Goal: Information Seeking & Learning: Learn about a topic

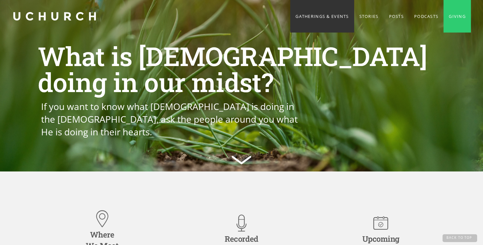
click at [321, 15] on link "Gatherings & Events" at bounding box center [322, 16] width 64 height 33
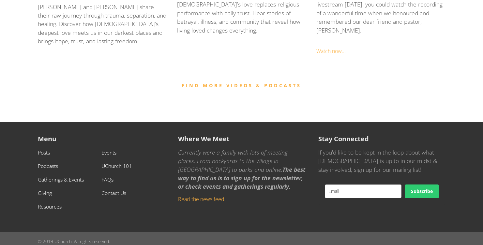
scroll to position [690, 0]
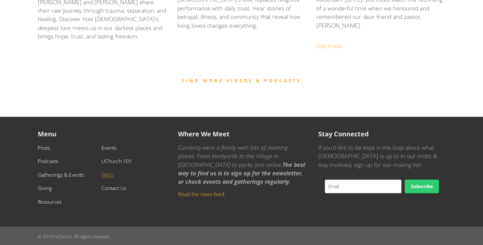
click at [106, 173] on link "FAQs" at bounding box center [107, 174] width 12 height 7
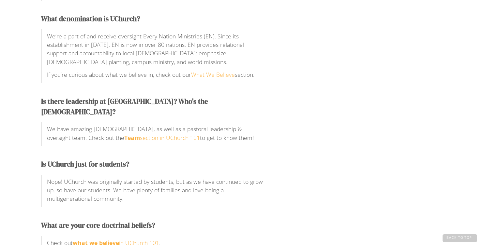
scroll to position [430, 0]
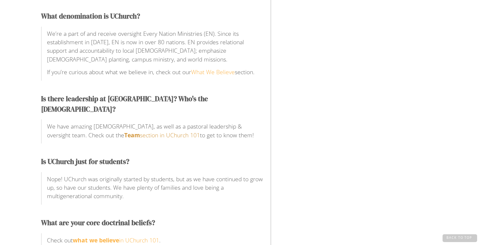
click at [124, 131] on link "Team section in UChurch 101" at bounding box center [162, 135] width 76 height 8
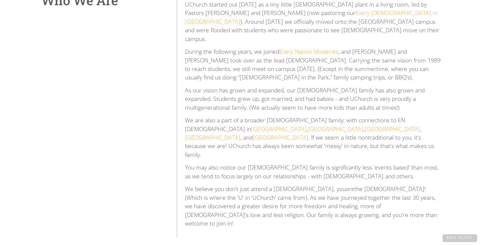
scroll to position [210, 0]
click at [264, 94] on p "As our vision has grown and expanded, our church family has also grown and expa…" at bounding box center [313, 98] width 257 height 26
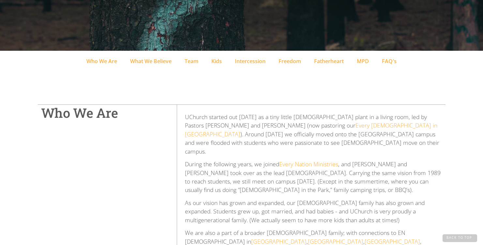
scroll to position [90, 0]
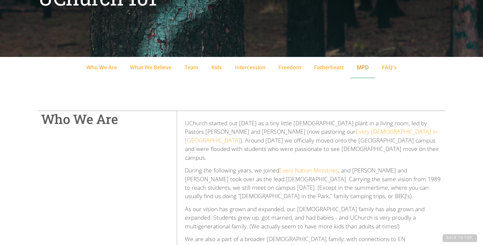
click at [361, 68] on div "MPD" at bounding box center [362, 68] width 12 height 8
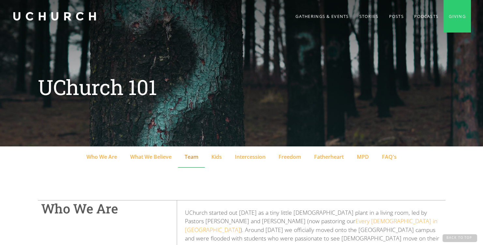
click at [193, 159] on div "Team" at bounding box center [191, 157] width 14 height 8
click at [90, 155] on div "Who We Are" at bounding box center [101, 157] width 31 height 8
click at [426, 15] on link "Podcasts" at bounding box center [426, 16] width 35 height 33
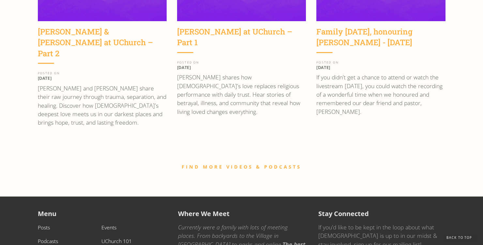
scroll to position [925, 0]
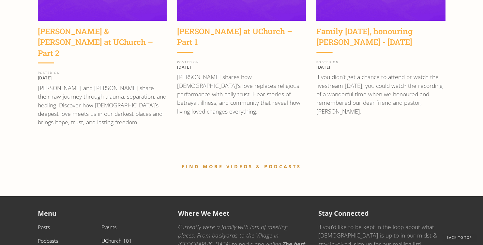
click at [233, 164] on link "FIND MORE VIDEOS & PODCASTS" at bounding box center [241, 167] width 120 height 6
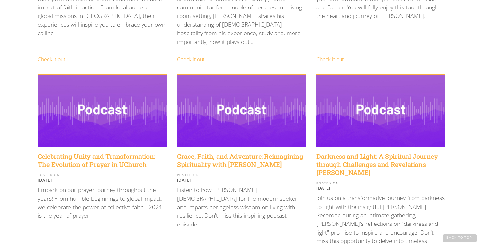
scroll to position [689, 0]
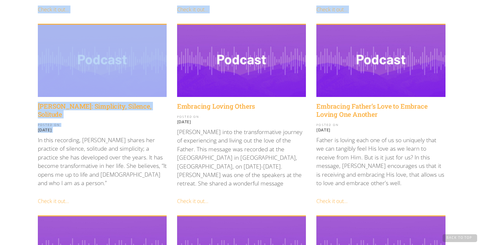
drag, startPoint x: 10, startPoint y: 134, endPoint x: 5, endPoint y: -49, distance: 182.9
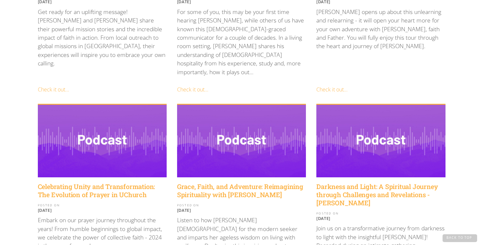
drag, startPoint x: 7, startPoint y: 68, endPoint x: 9, endPoint y: 80, distance: 12.9
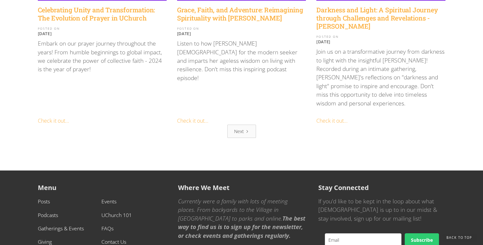
scroll to position [875, 0]
